Goal: Task Accomplishment & Management: Use online tool/utility

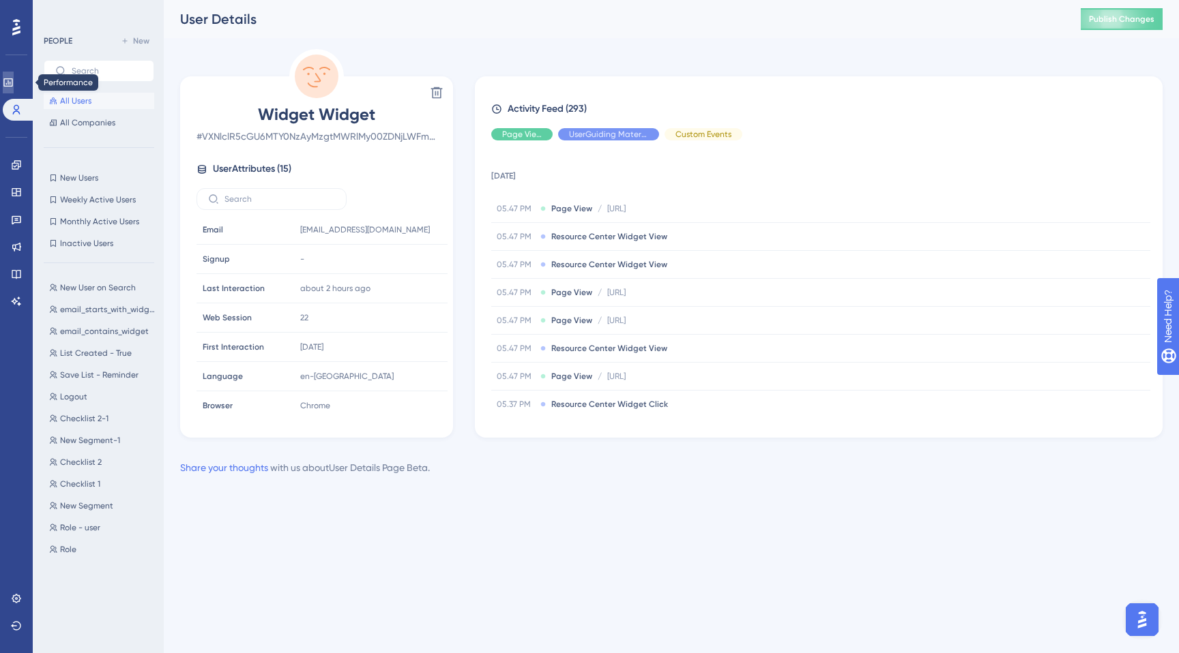
click at [0, 0] on link at bounding box center [0, 0] width 0 height 0
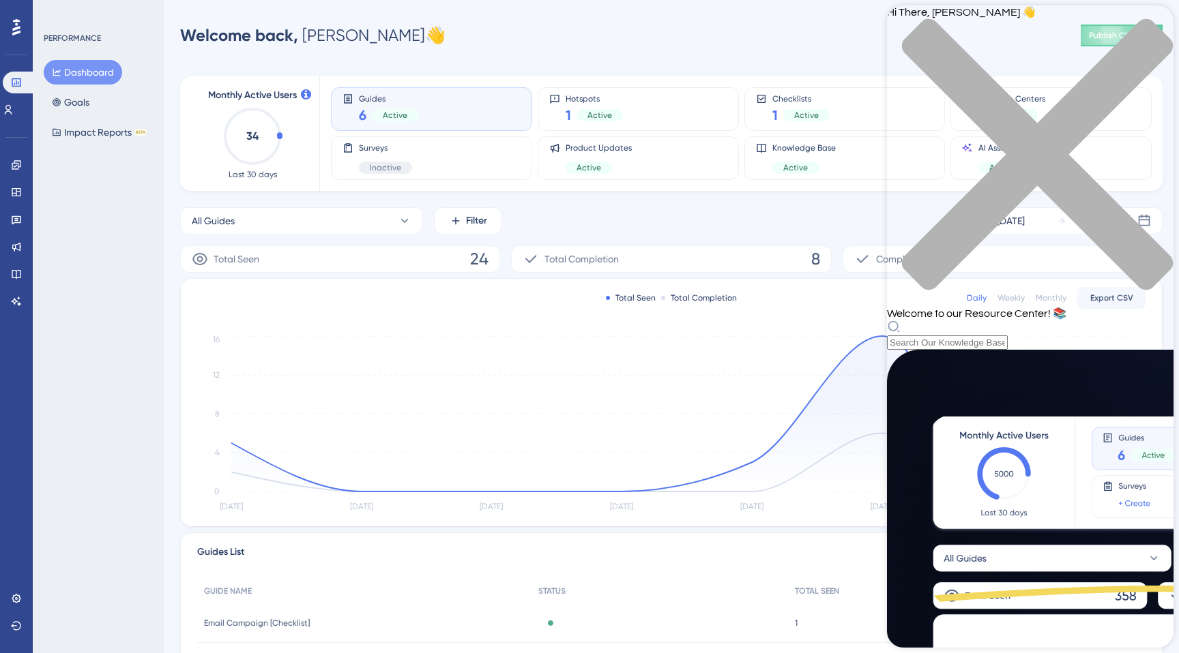
scroll to position [38, 0]
click at [1148, 25] on icon "close resource center" at bounding box center [1030, 161] width 286 height 286
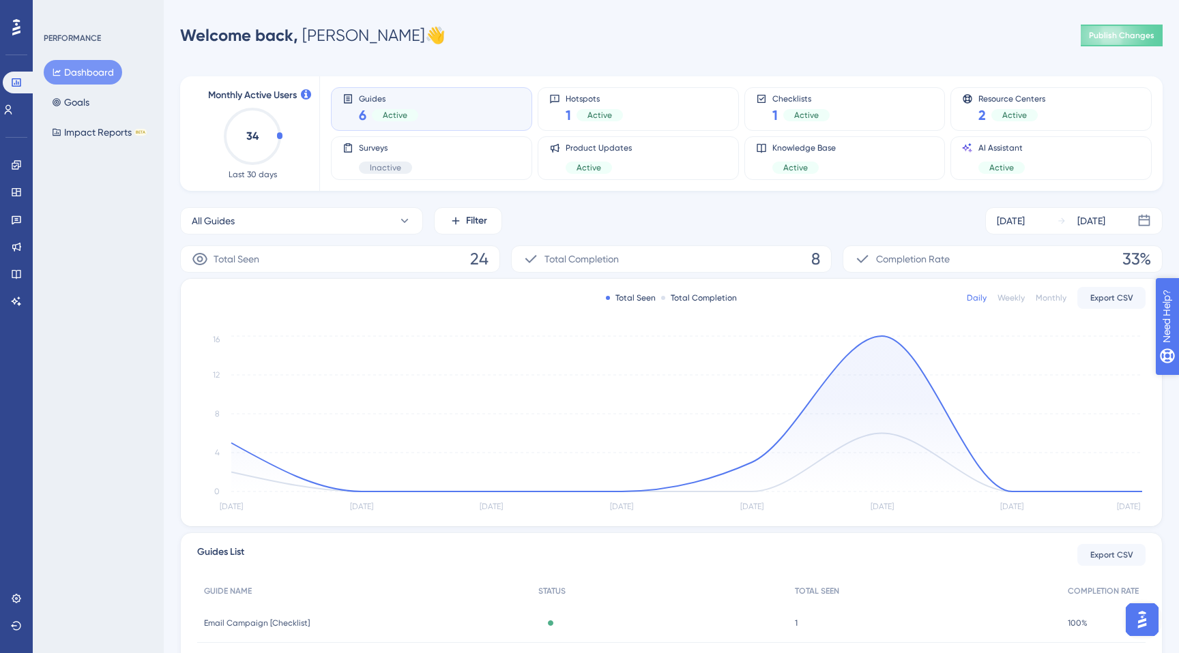
click at [1173, 389] on icon "open resource center" at bounding box center [1174, 386] width 14 height 14
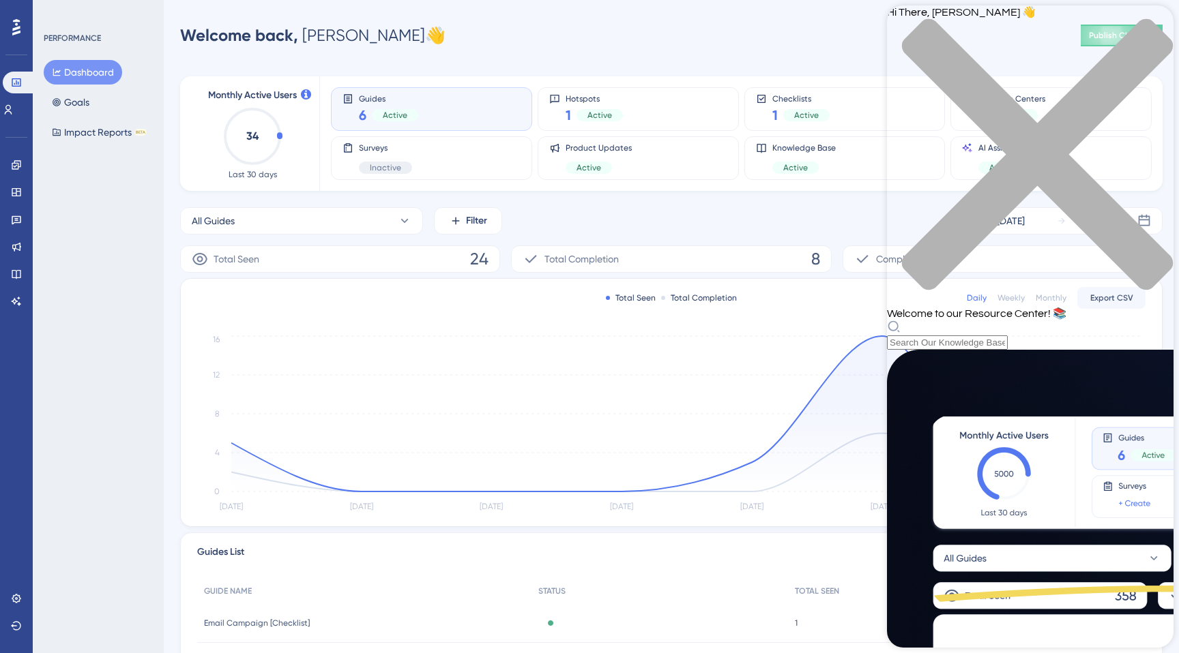
scroll to position [0, 0]
click at [1159, 33] on div "close resource center" at bounding box center [1030, 162] width 286 height 289
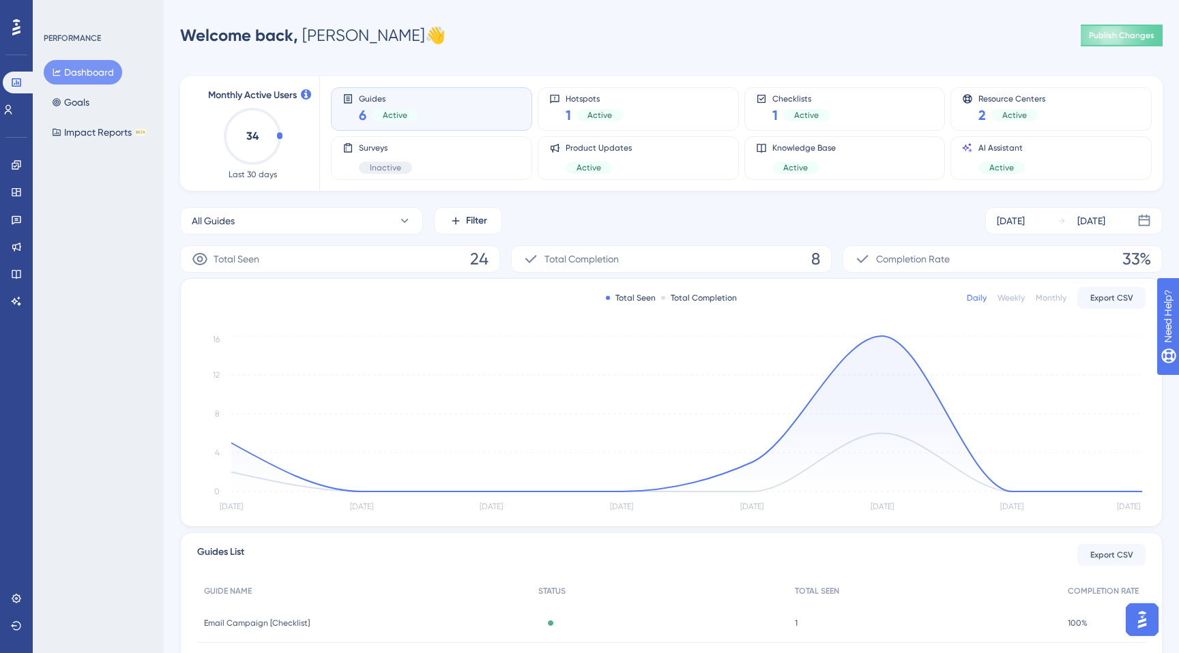
click at [1143, 624] on img "Open AI Assistant Launcher" at bounding box center [1142, 620] width 25 height 25
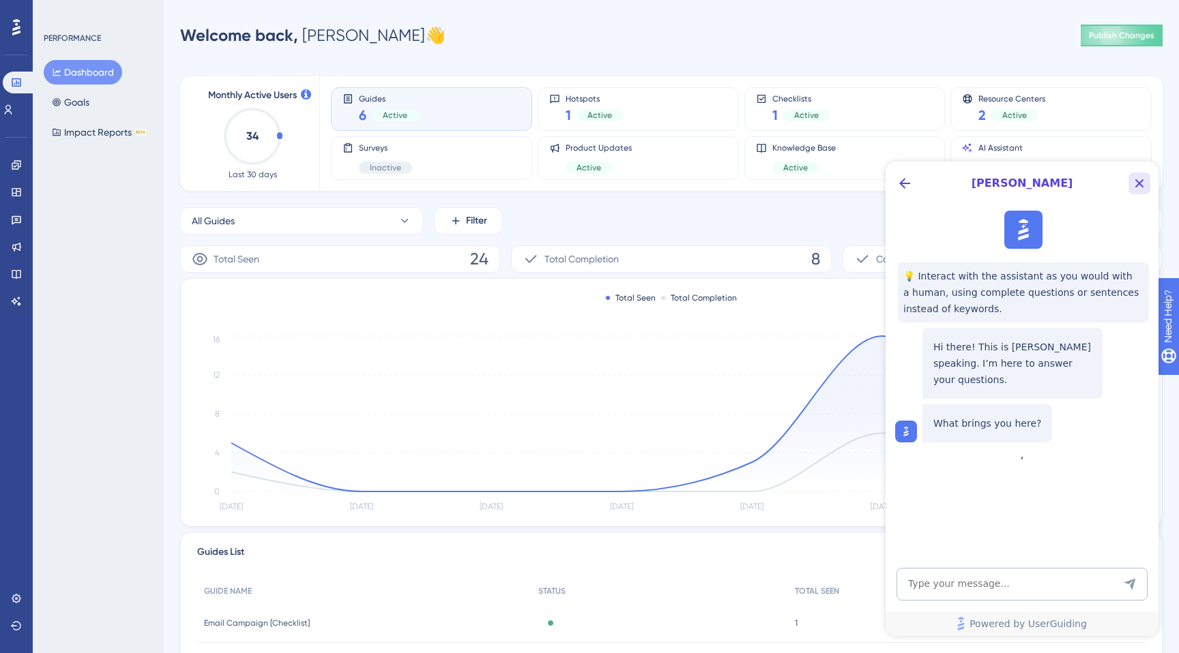
click at [1139, 183] on icon "Close Button" at bounding box center [1139, 183] width 9 height 9
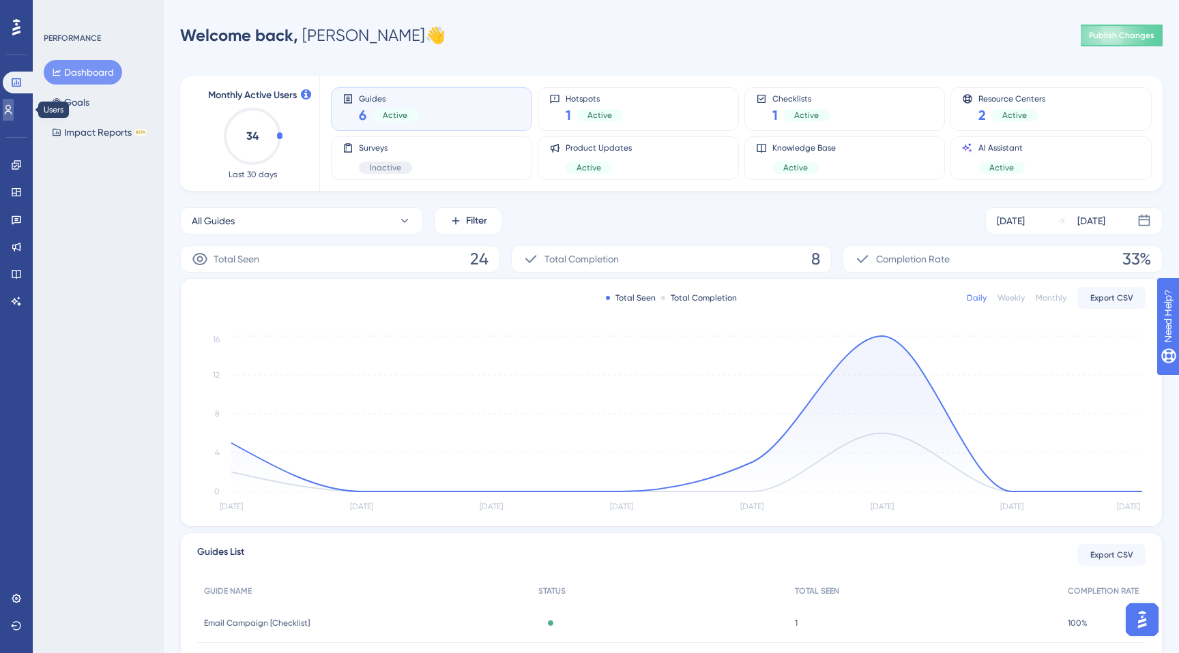
click at [14, 115] on link at bounding box center [8, 110] width 11 height 22
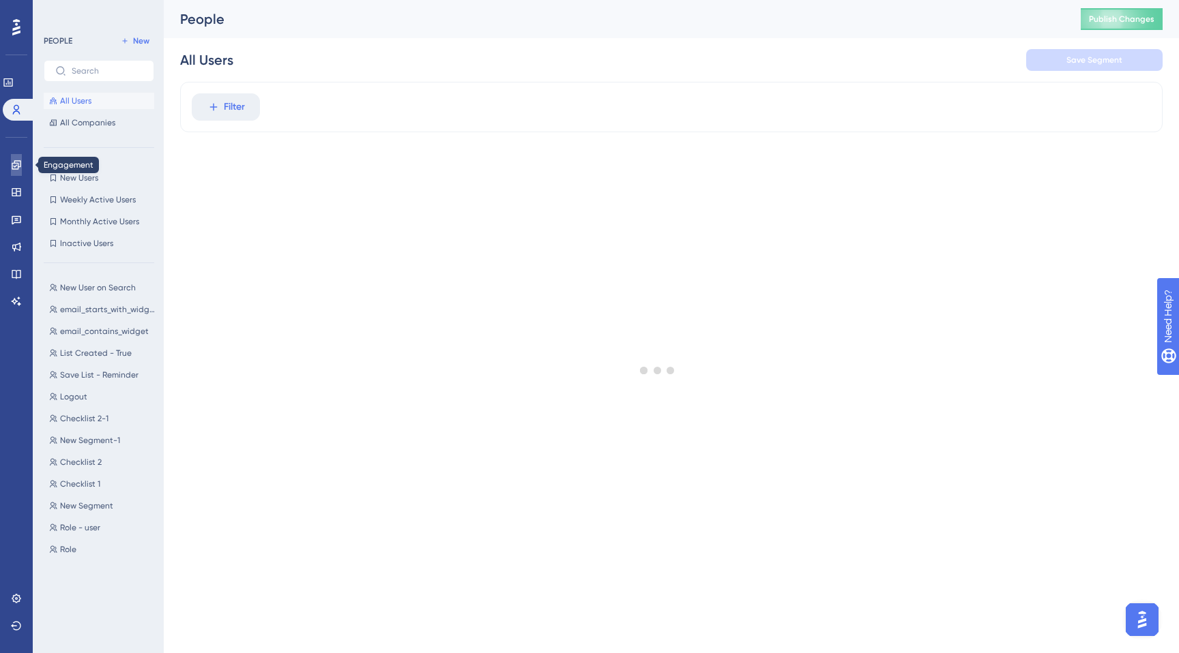
click at [13, 163] on icon at bounding box center [16, 164] width 9 height 9
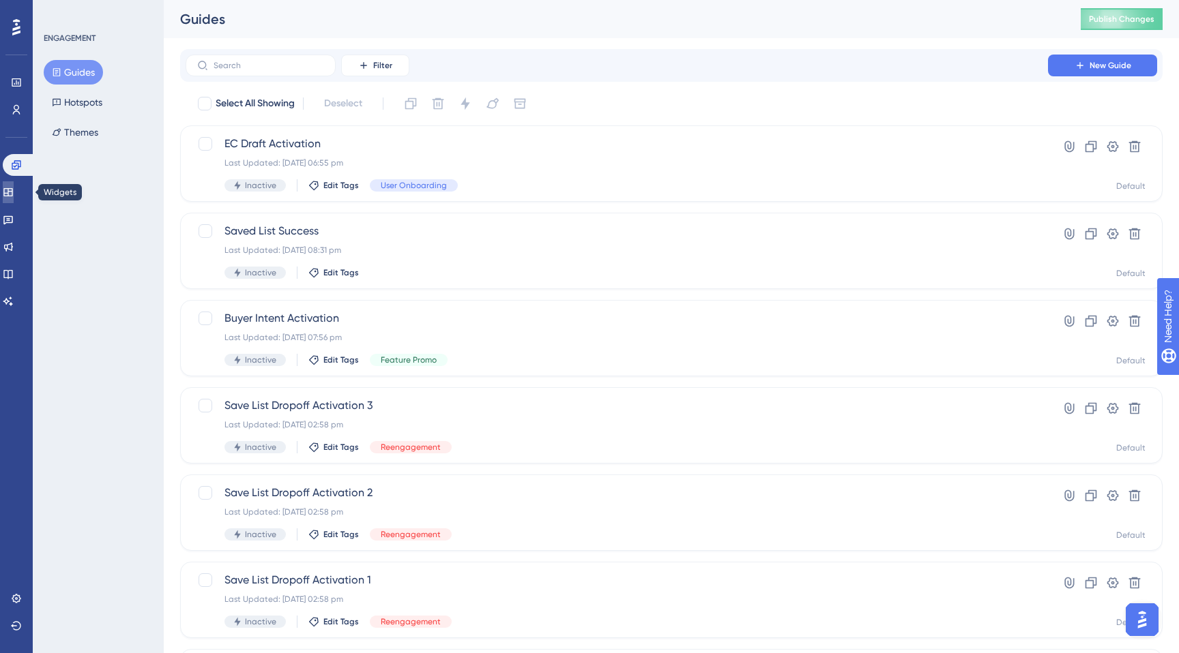
click at [13, 190] on icon at bounding box center [8, 192] width 11 height 11
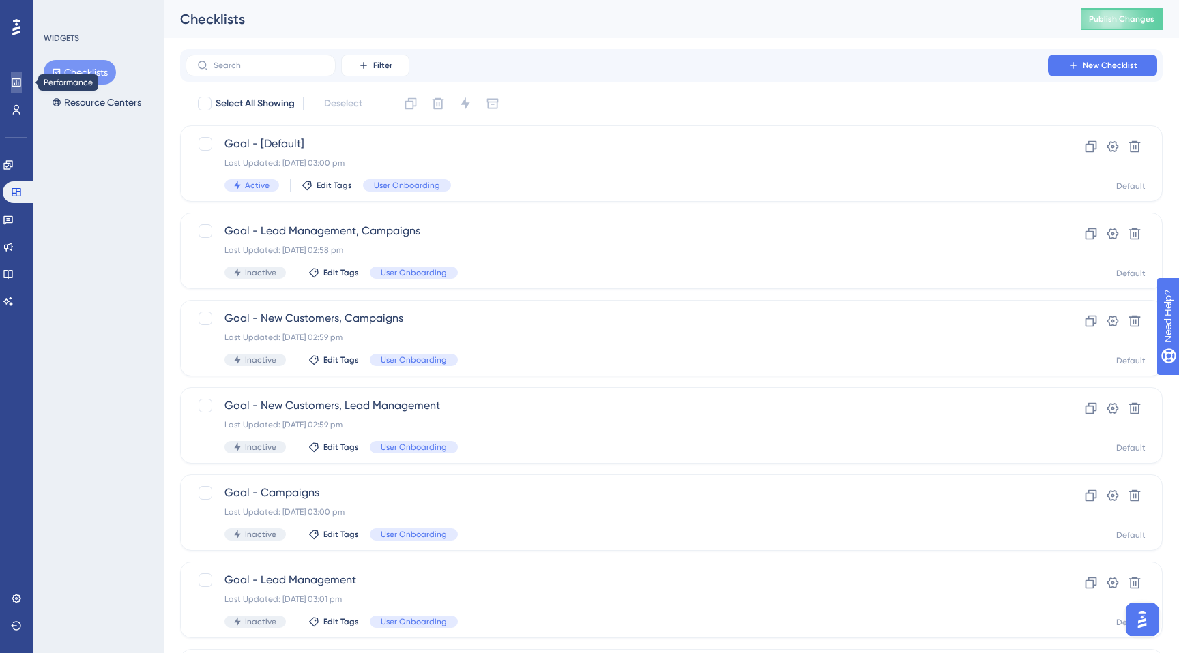
click at [0, 0] on icon at bounding box center [0, 0] width 0 height 0
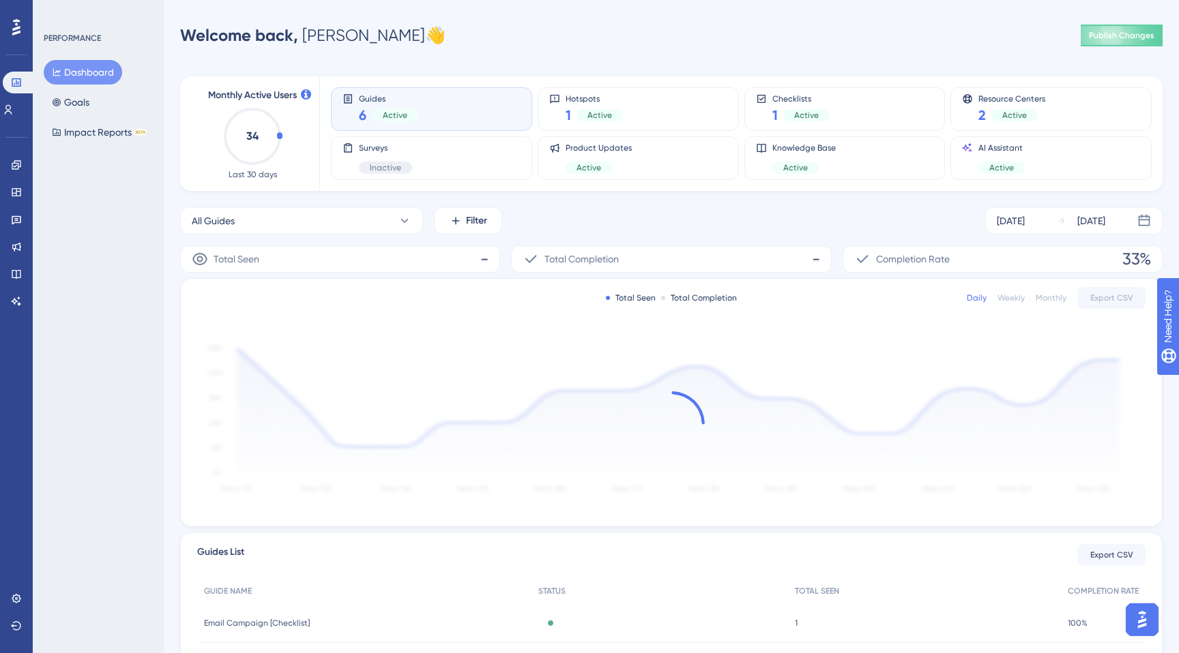
click at [383, 104] on div "Guides 6 Active" at bounding box center [388, 108] width 59 height 31
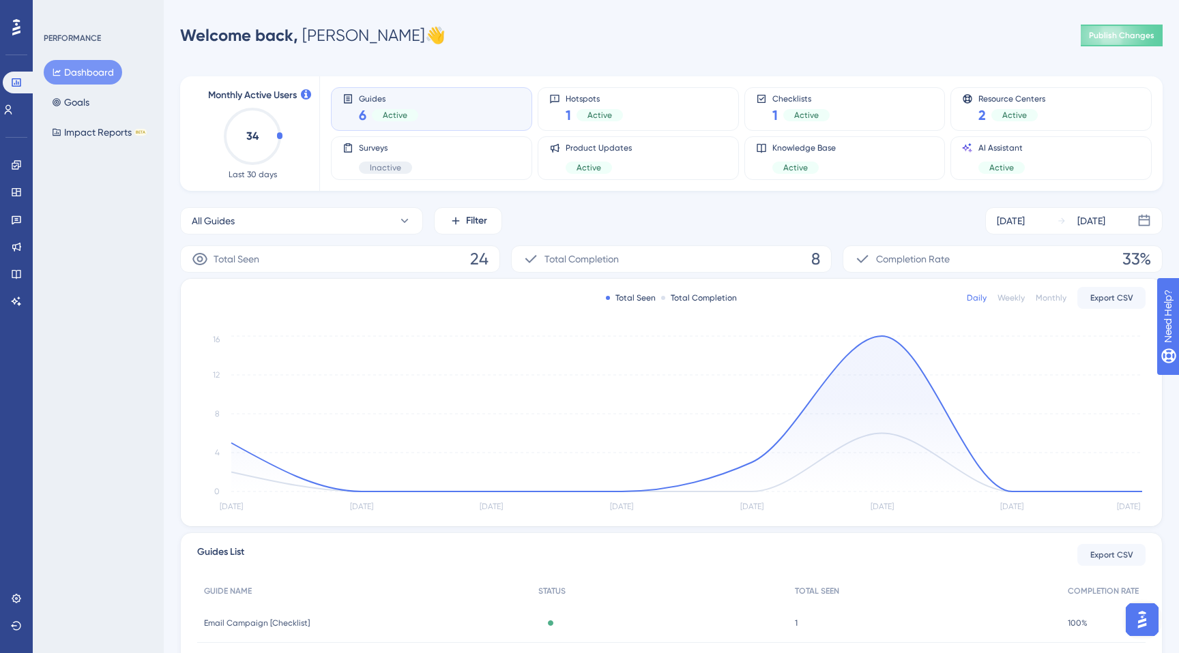
click at [385, 104] on div "Guides 6 Active" at bounding box center [388, 108] width 59 height 31
click at [393, 115] on span "Active" at bounding box center [395, 115] width 25 height 11
click at [582, 126] on div "Hotspots 1 Active" at bounding box center [638, 109] width 201 height 44
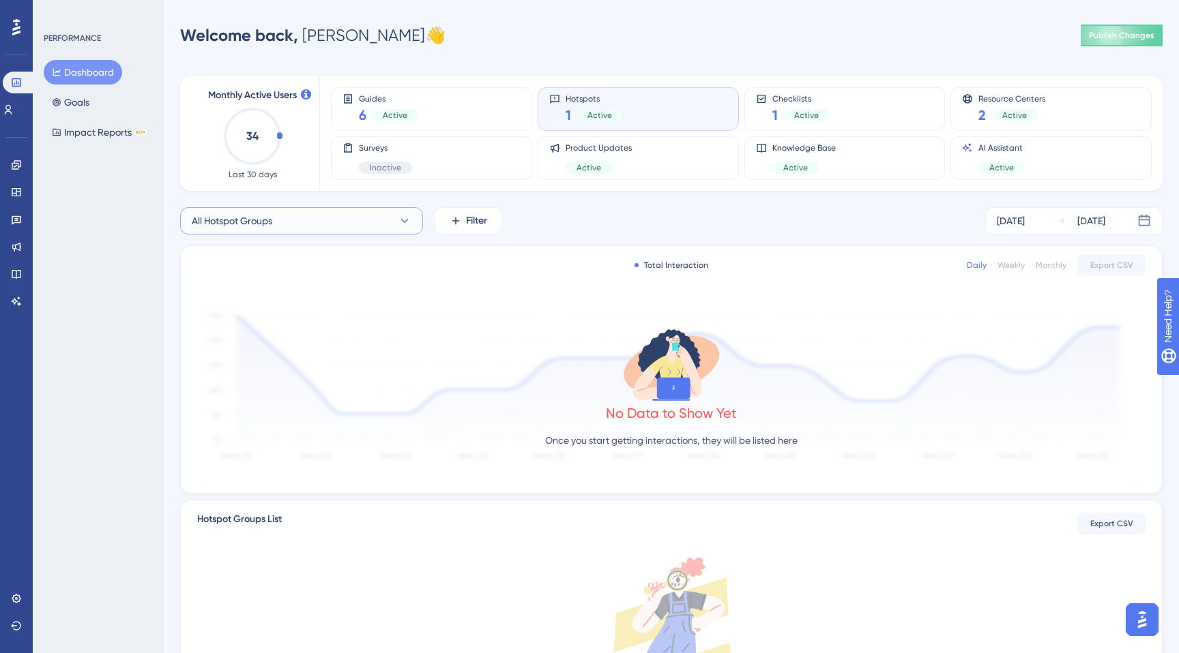
click at [389, 227] on button "All Hotspot Groups" at bounding box center [301, 220] width 243 height 27
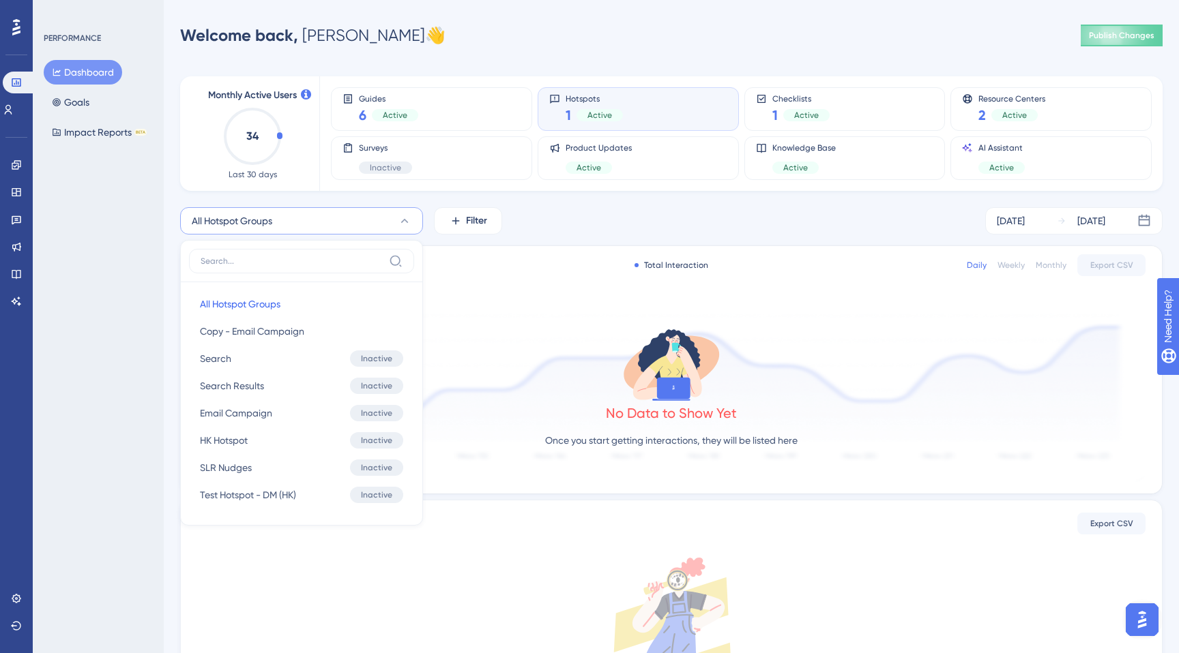
scroll to position [56, 0]
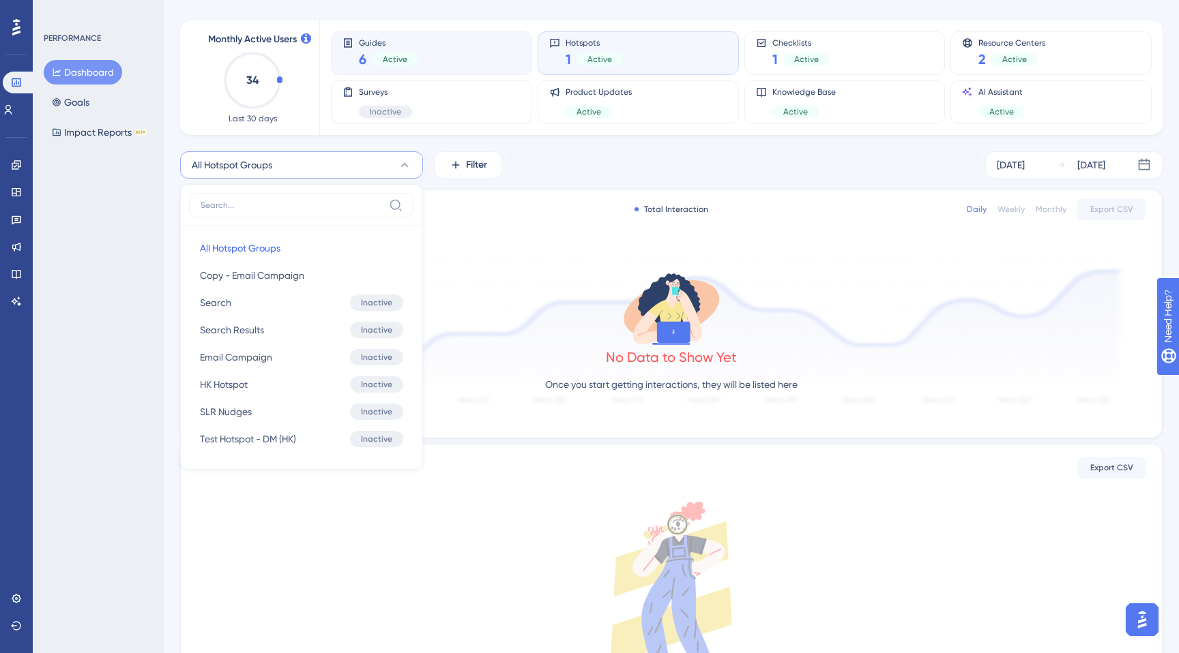
click at [396, 64] on span "Active" at bounding box center [395, 59] width 25 height 11
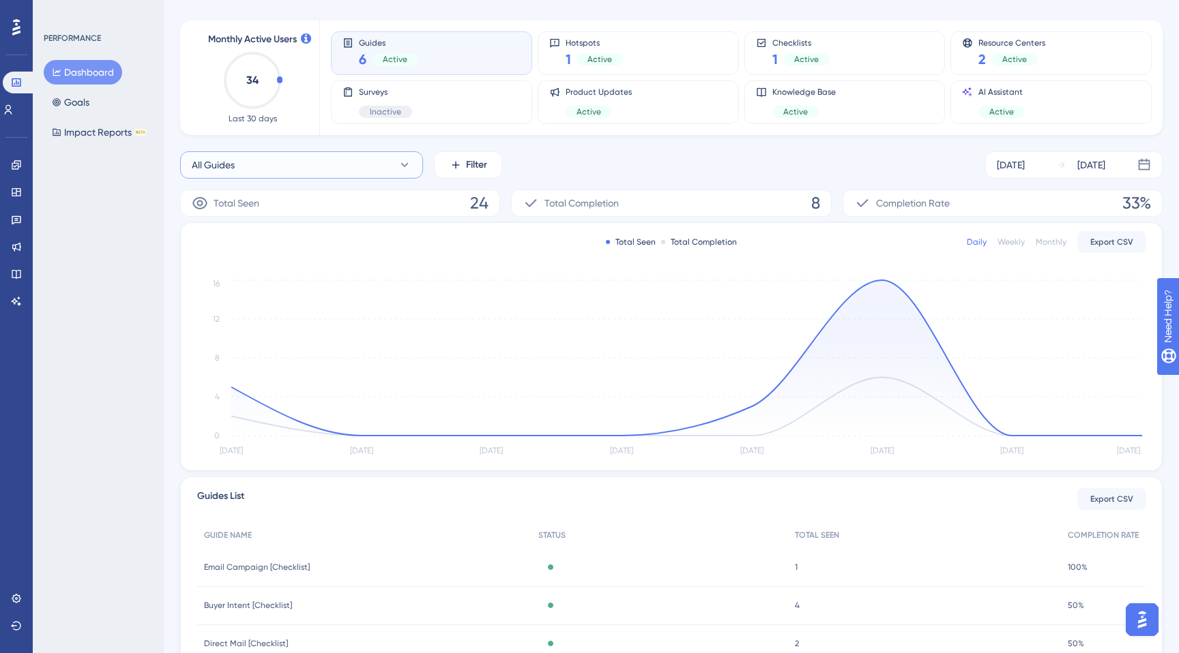
click at [336, 168] on button "All Guides" at bounding box center [301, 164] width 243 height 27
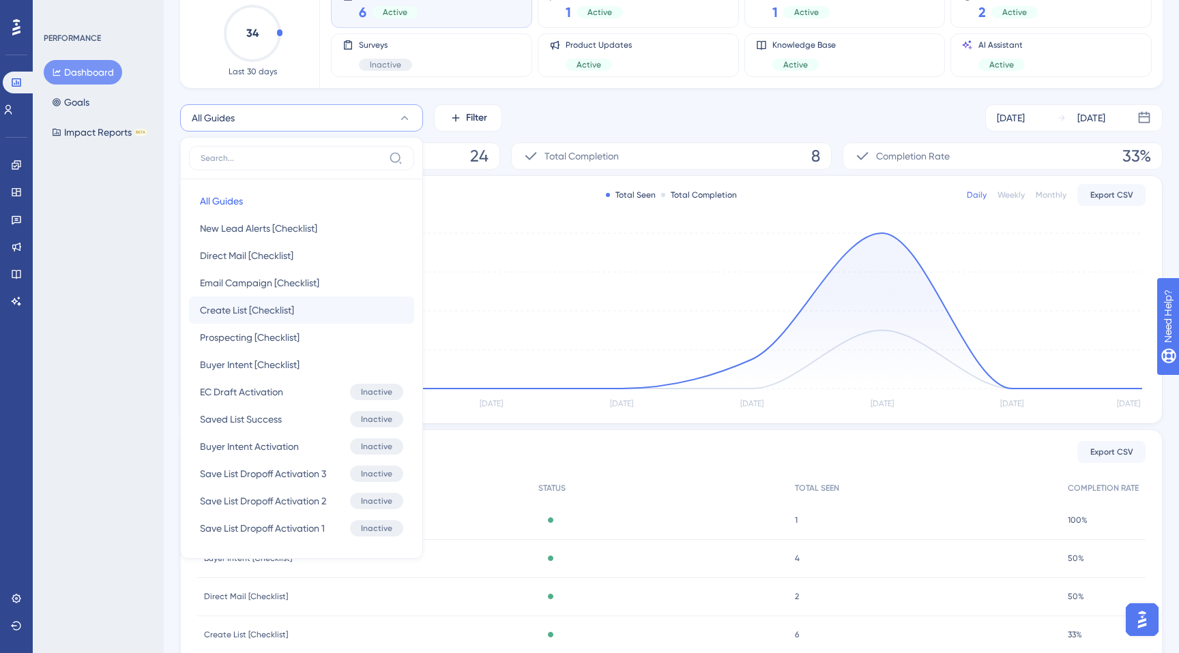
scroll to position [18, 0]
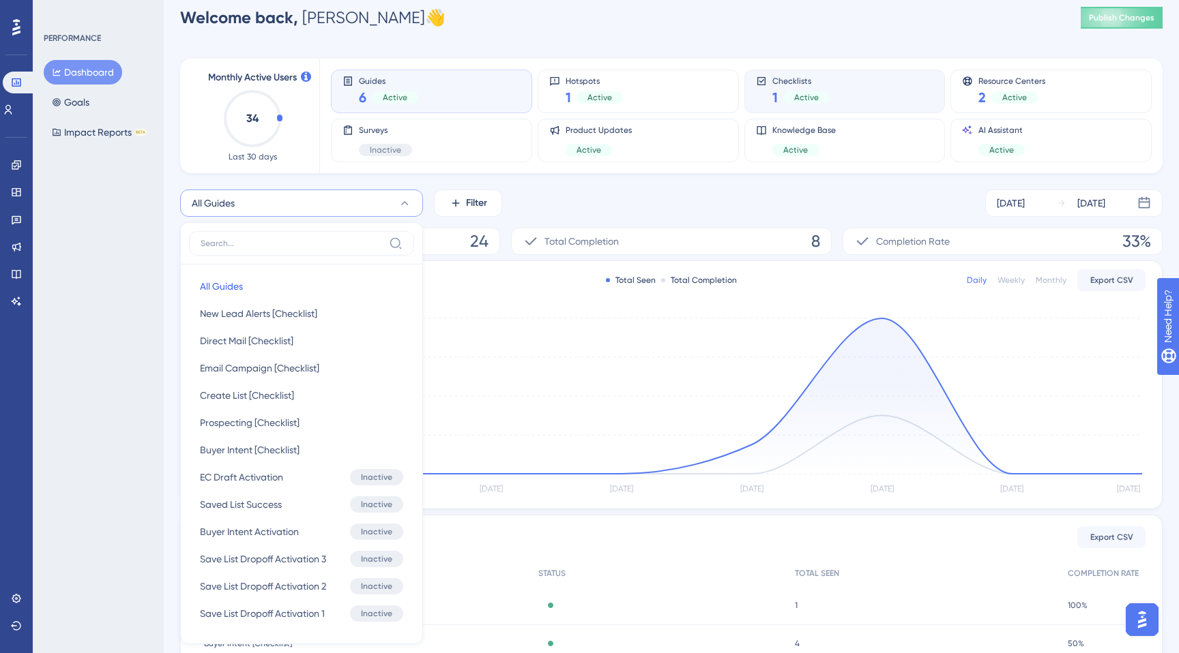
click at [836, 88] on div "Checklists 1 Active" at bounding box center [845, 91] width 178 height 31
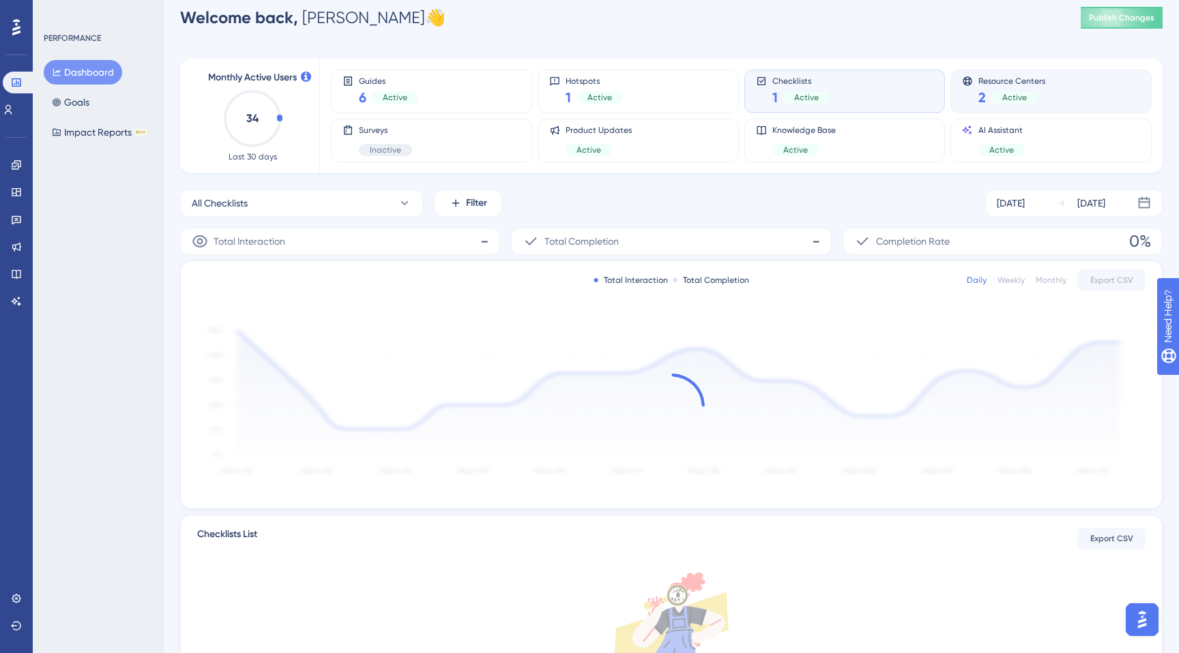
click at [999, 85] on div "Resource Centers 2 Active" at bounding box center [1011, 91] width 67 height 31
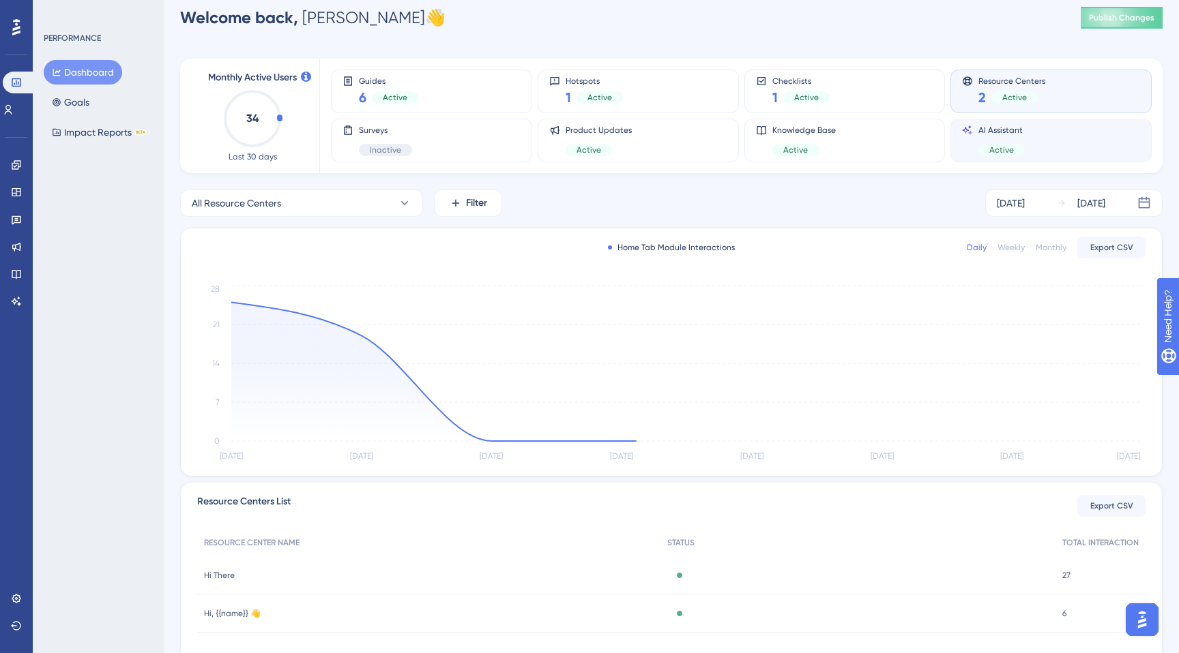
click at [991, 134] on span "AI Assistant" at bounding box center [1001, 130] width 46 height 11
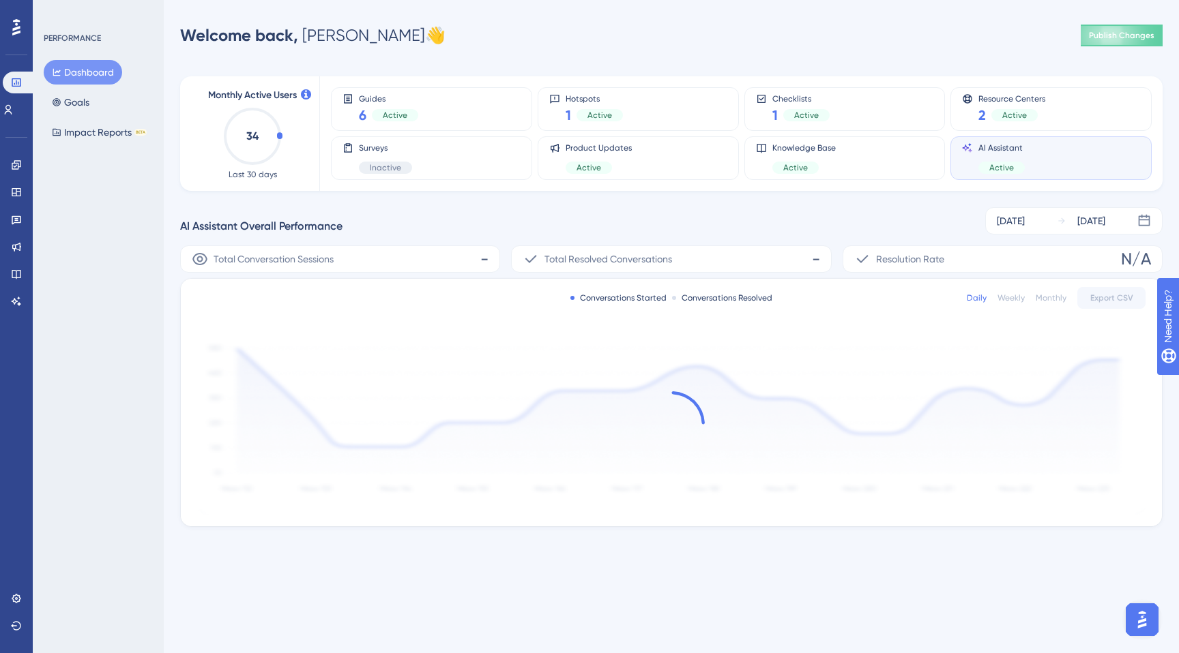
scroll to position [0, 0]
click at [798, 161] on div "Knowledge Base Active" at bounding box center [803, 158] width 63 height 31
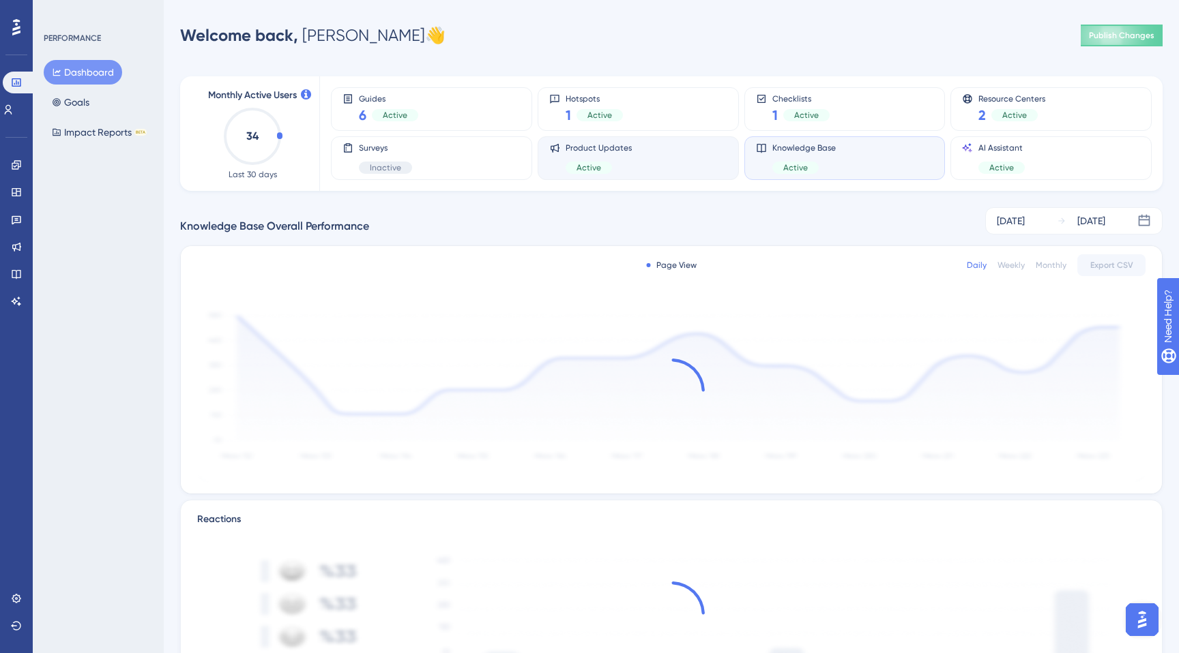
click at [650, 166] on div "Product Updates Active" at bounding box center [638, 158] width 178 height 31
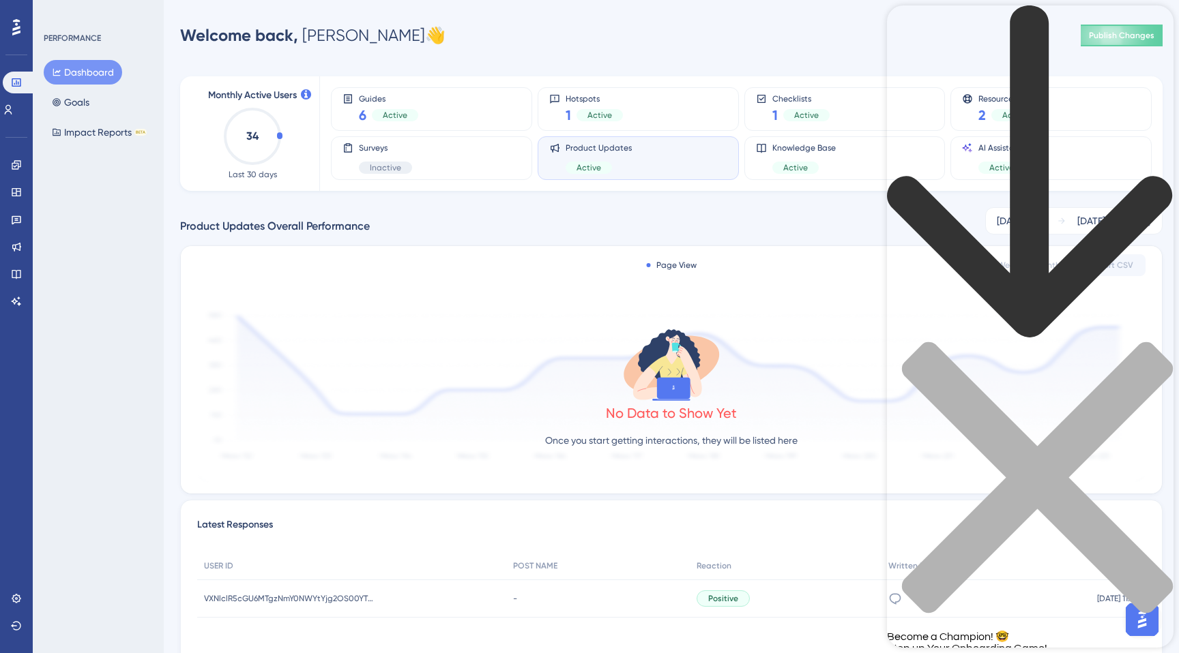
scroll to position [96, 0]
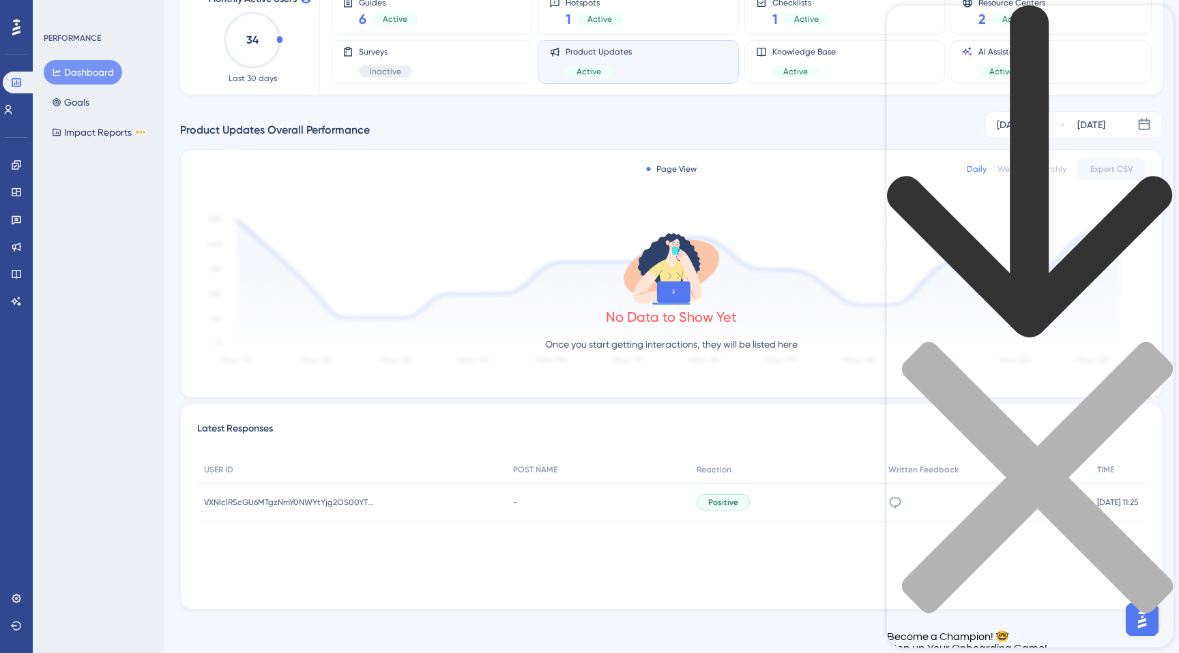
click at [914, 29] on div "back to header" at bounding box center [1030, 173] width 286 height 336
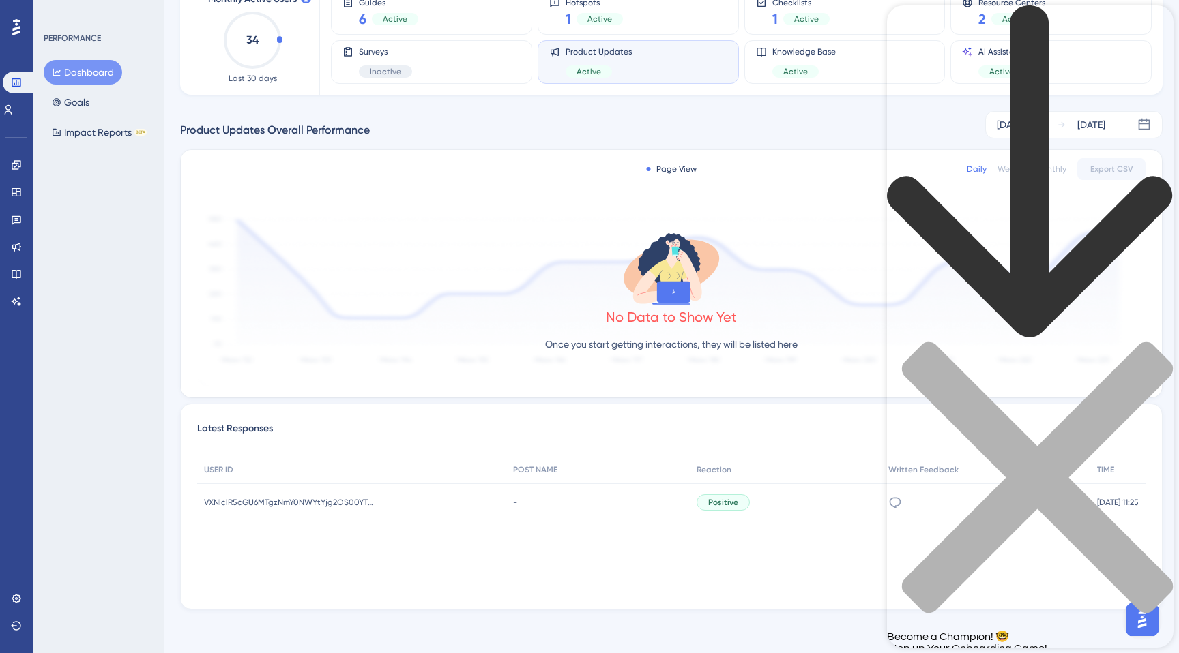
click at [906, 653] on div "75%" at bounding box center [1030, 659] width 286 height 11
click at [1076, 653] on div "Checklist progress: 75%" at bounding box center [1030, 665] width 286 height 0
click at [1124, 653] on div "Checklist progress: 75%" at bounding box center [1030, 665] width 286 height 0
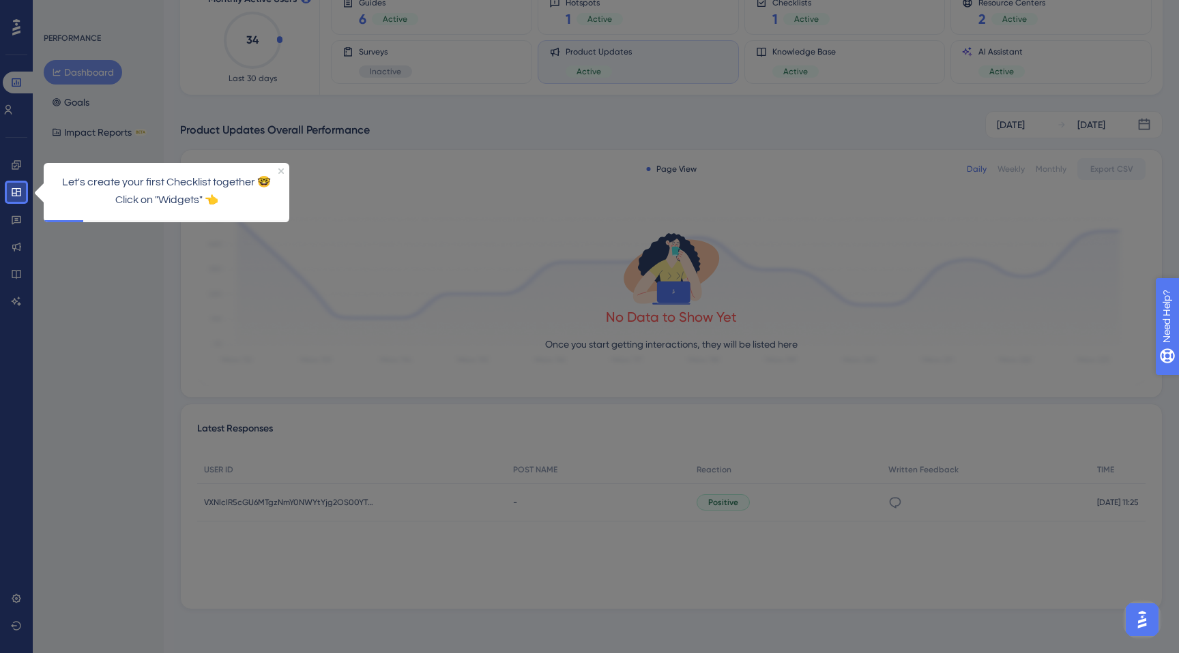
scroll to position [0, 0]
click at [19, 188] on icon at bounding box center [16, 192] width 9 height 8
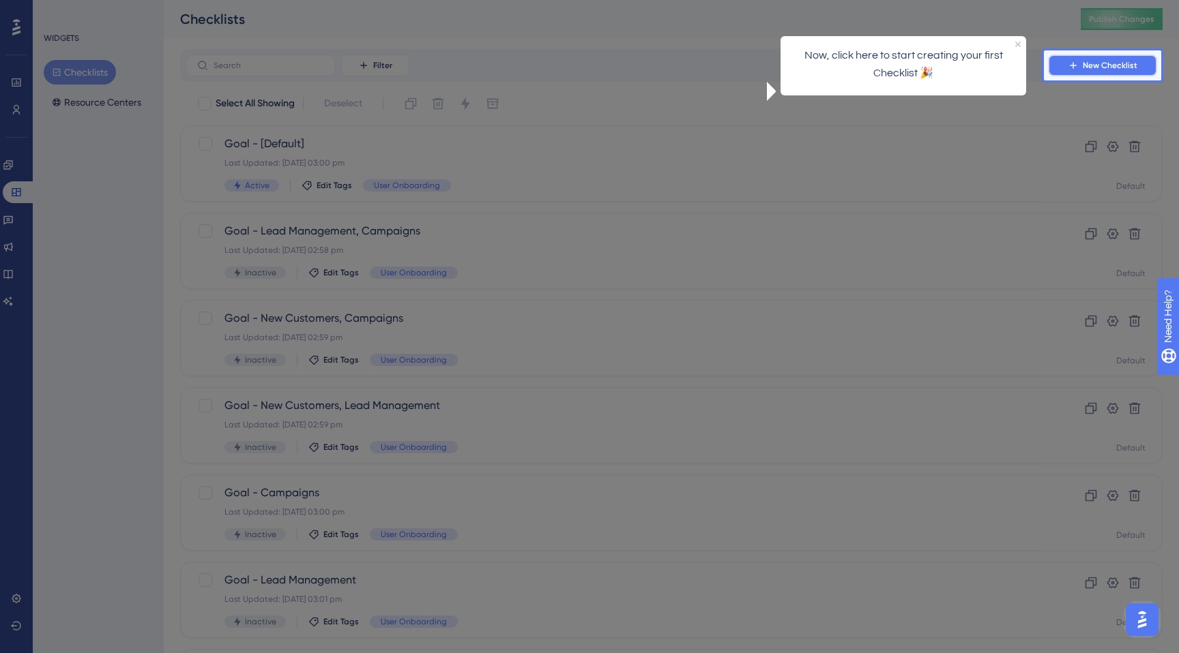
click at [1114, 64] on span "New Checklist" at bounding box center [1110, 65] width 55 height 11
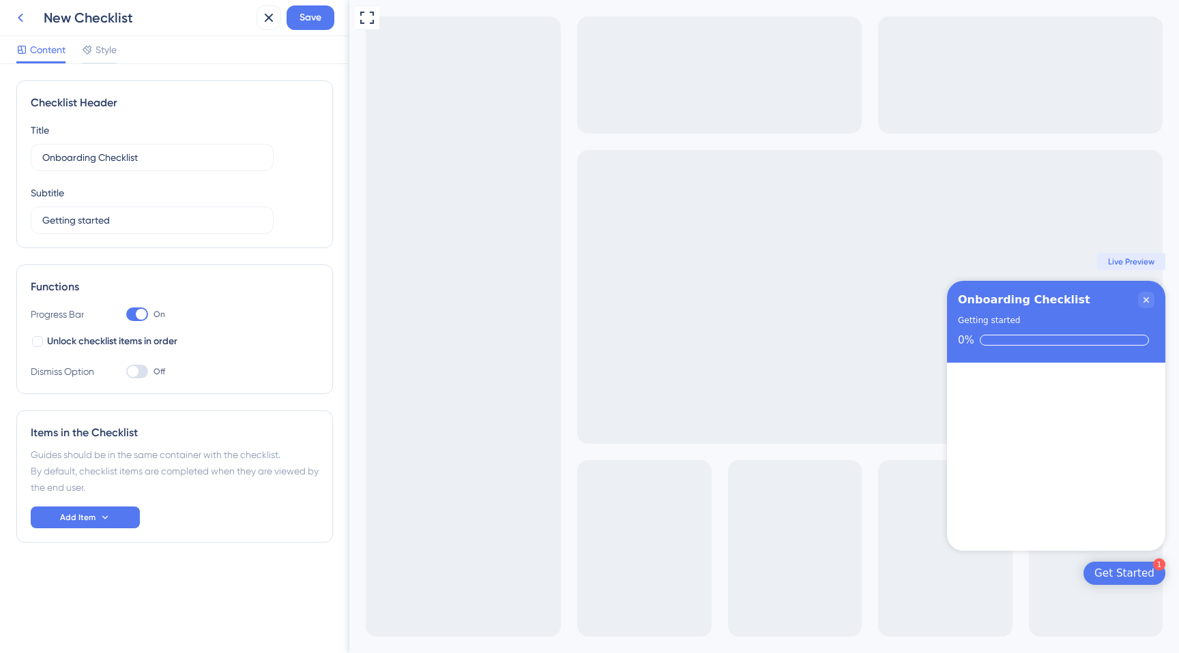
click at [19, 19] on icon at bounding box center [20, 18] width 5 height 9
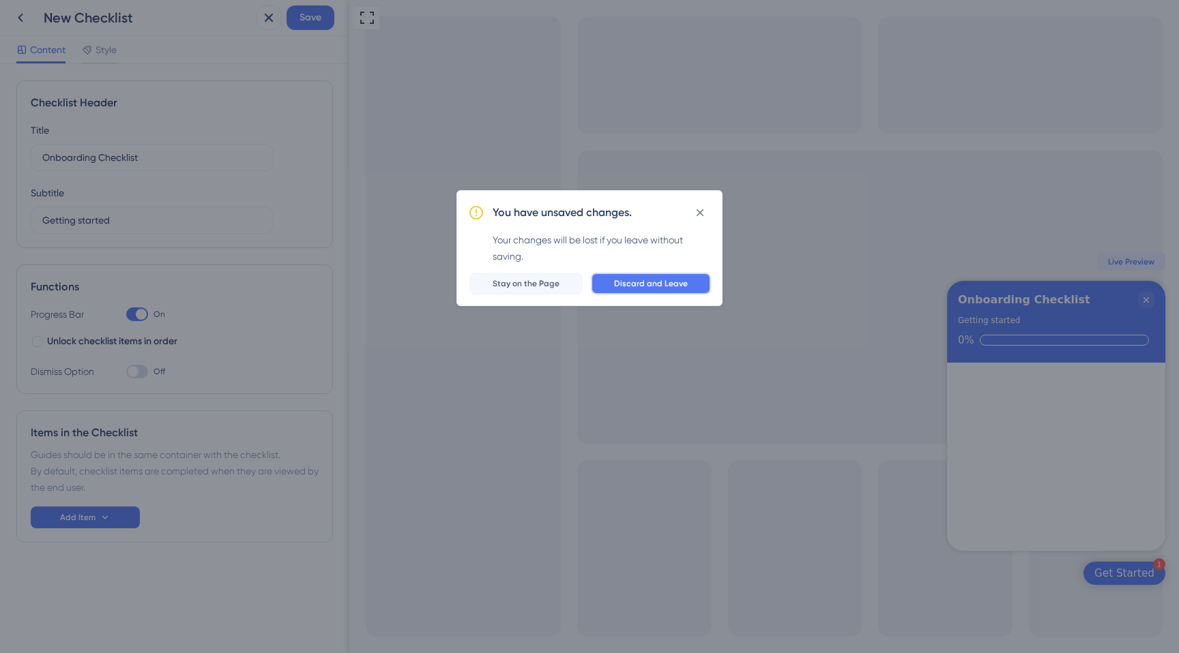
click at [643, 282] on span "Discard and Leave" at bounding box center [651, 283] width 74 height 11
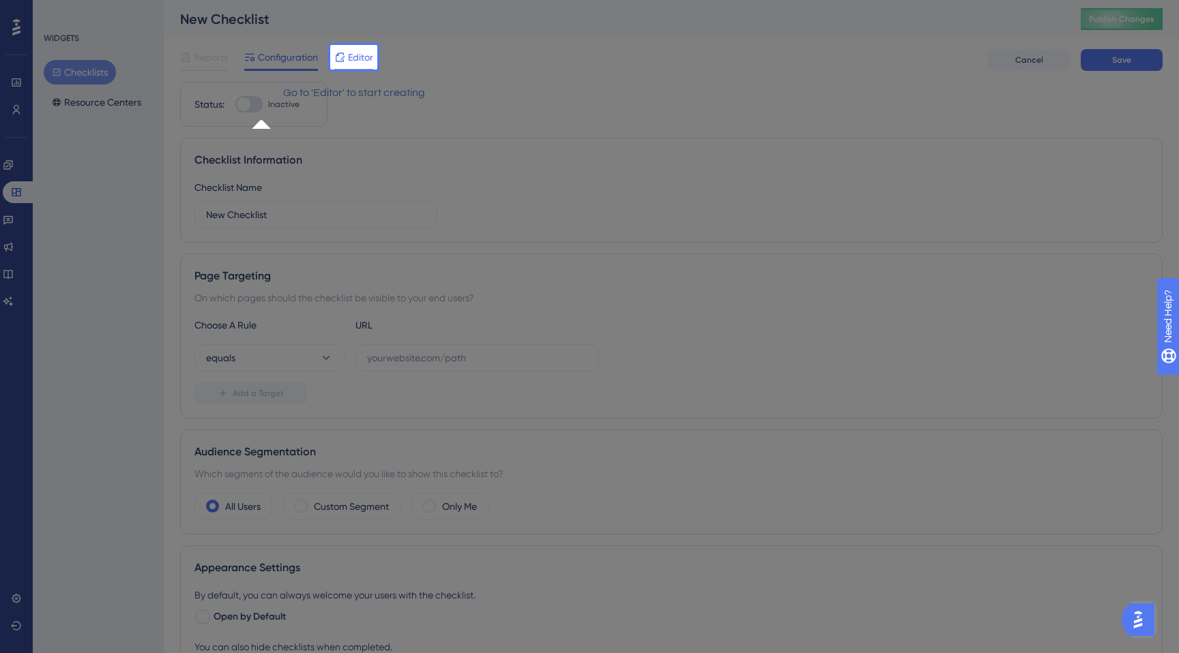
click at [357, 57] on span "Editor" at bounding box center [360, 57] width 25 height 16
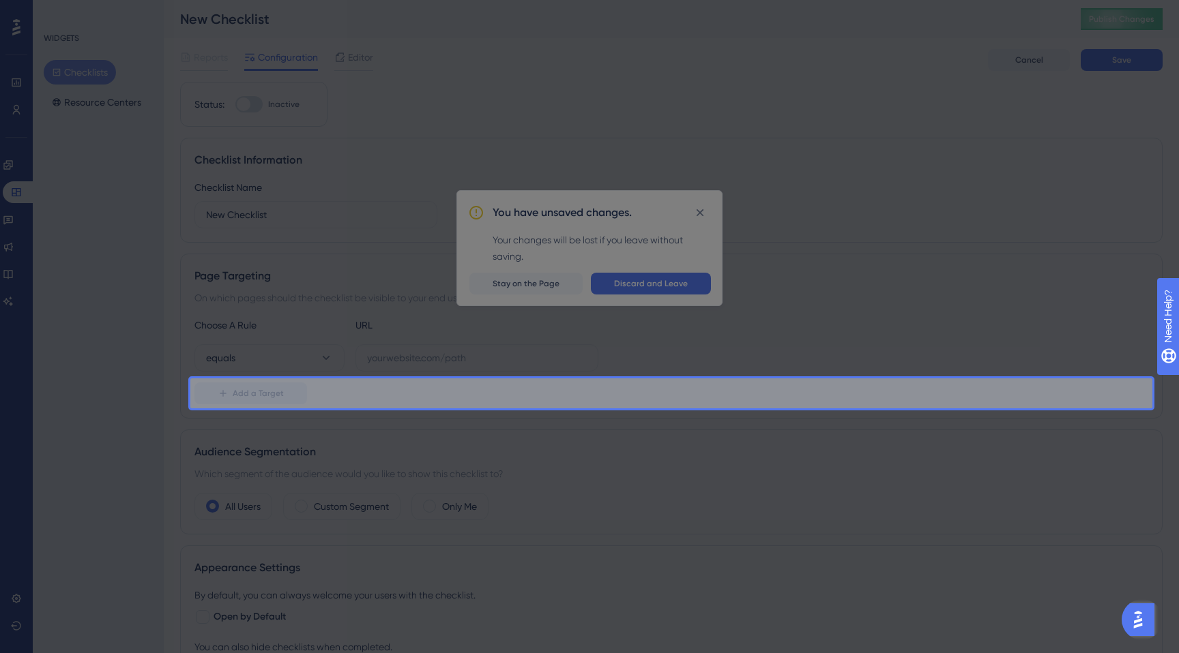
click at [661, 285] on div at bounding box center [671, 189] width 962 height 379
click at [268, 324] on button "NEXT" at bounding box center [227, 314] width 82 height 30
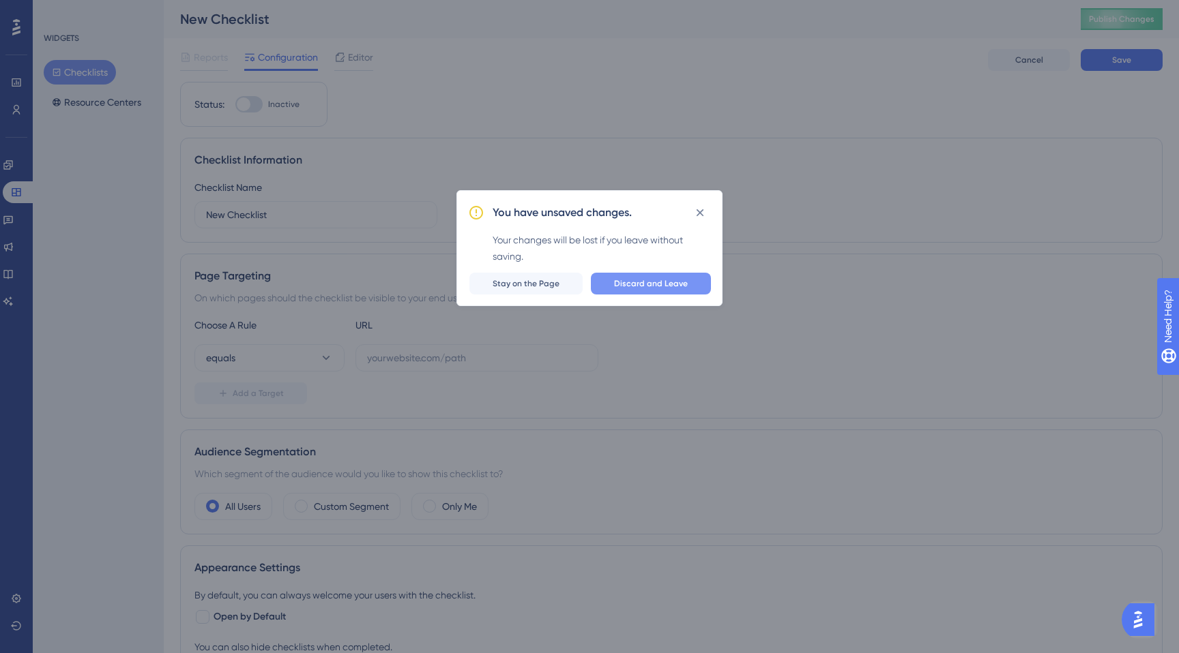
click at [669, 279] on span "Discard and Leave" at bounding box center [651, 283] width 74 height 11
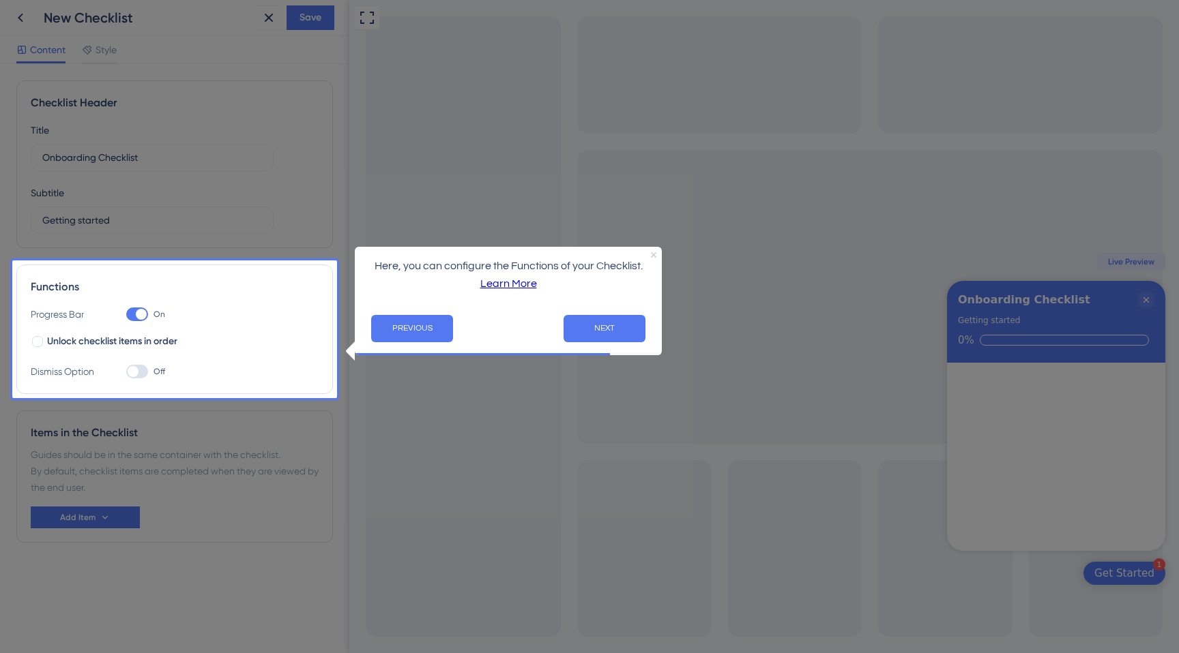
click at [654, 254] on icon "Close Preview" at bounding box center [653, 254] width 5 height 5
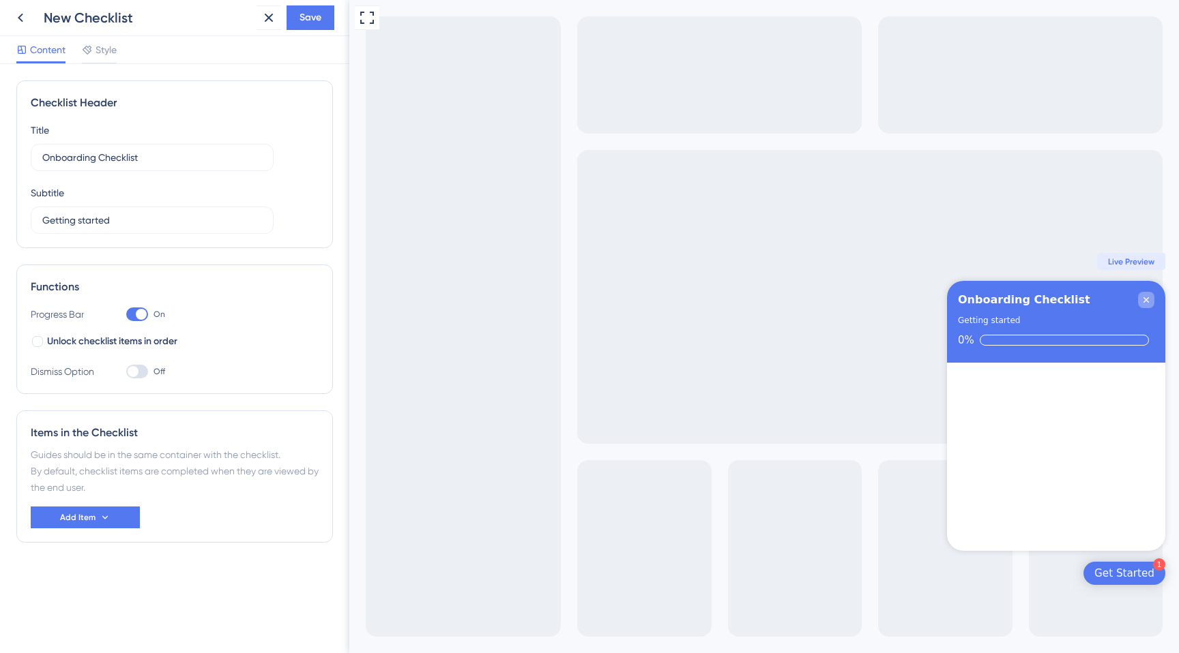
click at [1142, 299] on icon "Close Checklist" at bounding box center [1146, 300] width 11 height 11
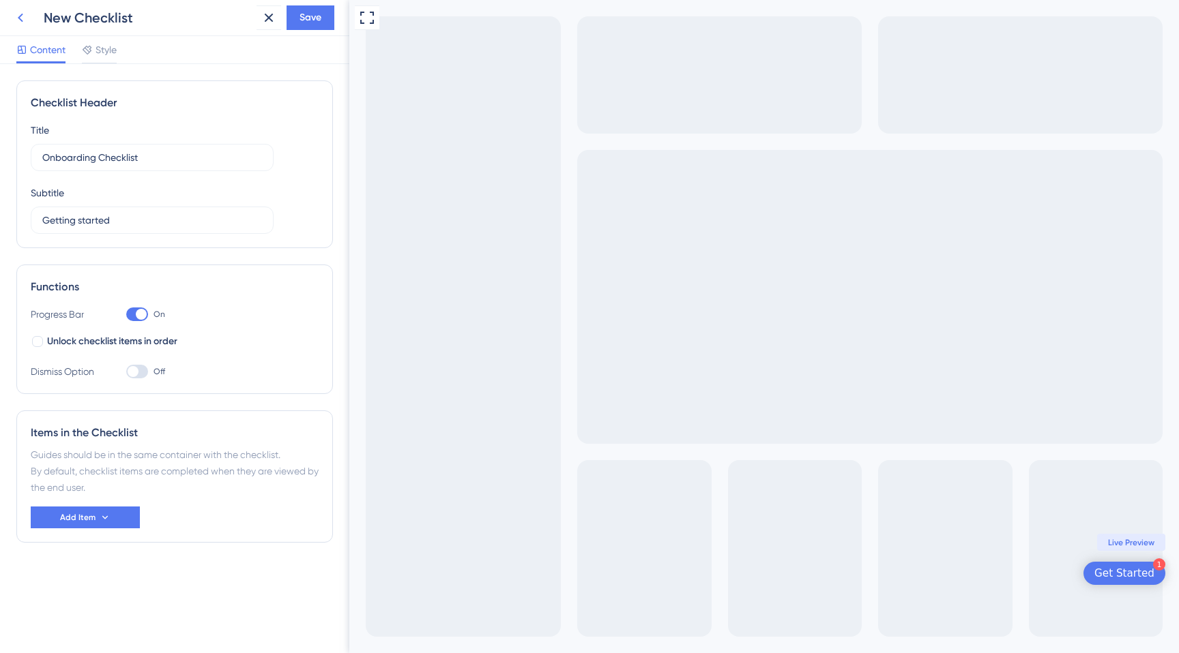
click at [23, 12] on icon at bounding box center [20, 18] width 16 height 16
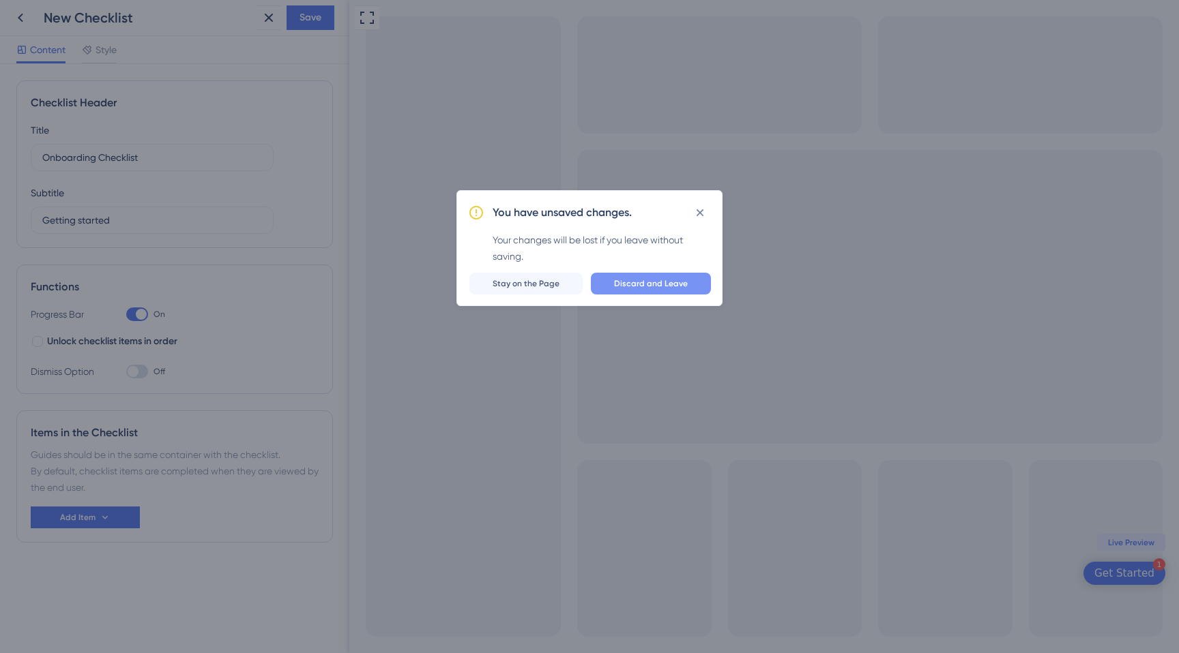
click at [674, 282] on span "Discard and Leave" at bounding box center [651, 283] width 74 height 11
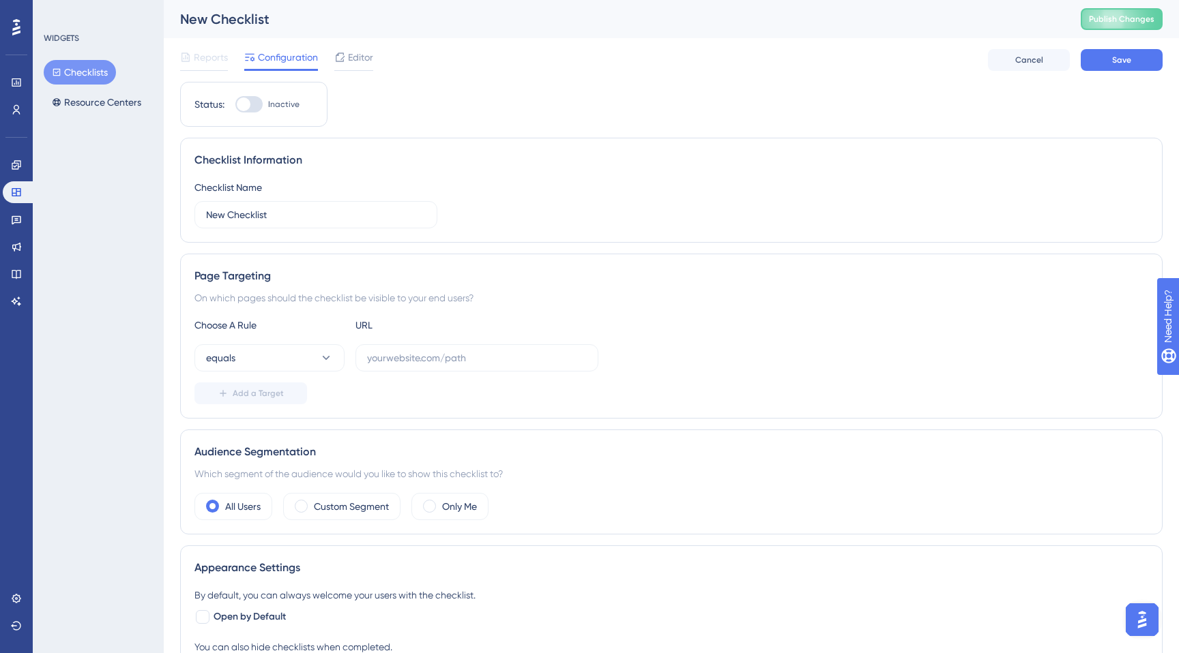
click at [91, 77] on button "Checklists" at bounding box center [80, 72] width 72 height 25
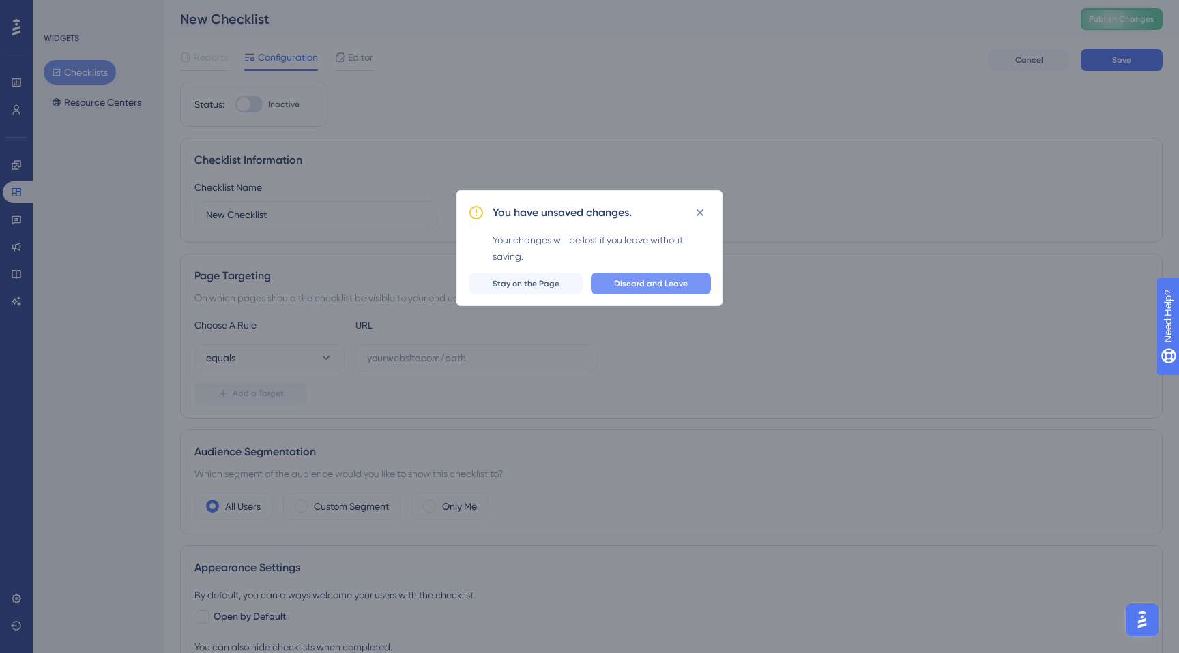
click at [651, 282] on span "Discard and Leave" at bounding box center [651, 283] width 74 height 11
